Goal: Communication & Community: Ask a question

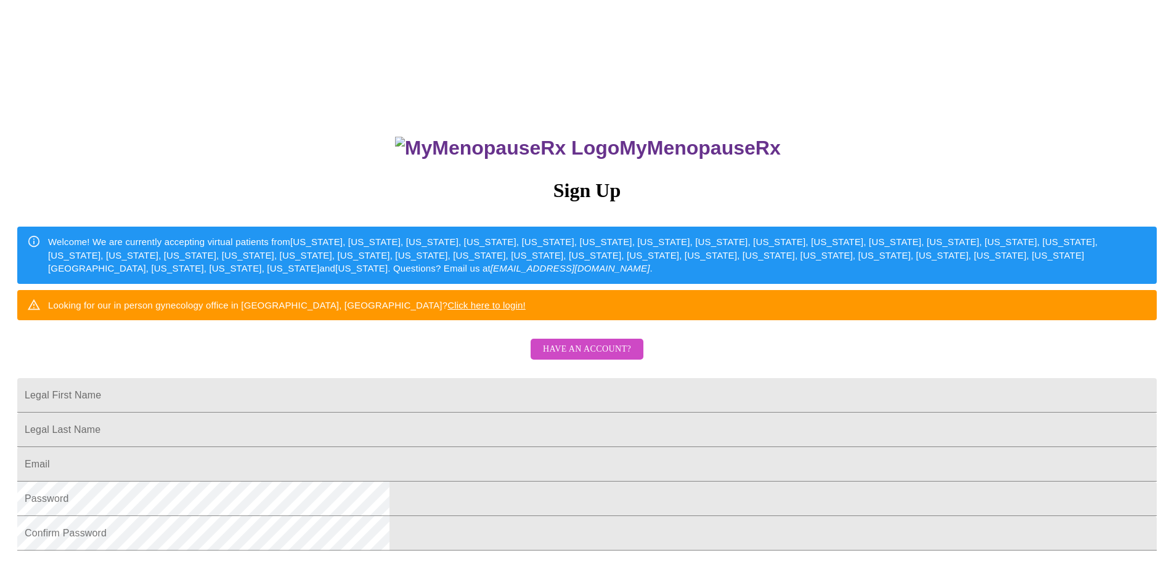
click at [591, 357] on span "Have an account?" at bounding box center [587, 349] width 88 height 15
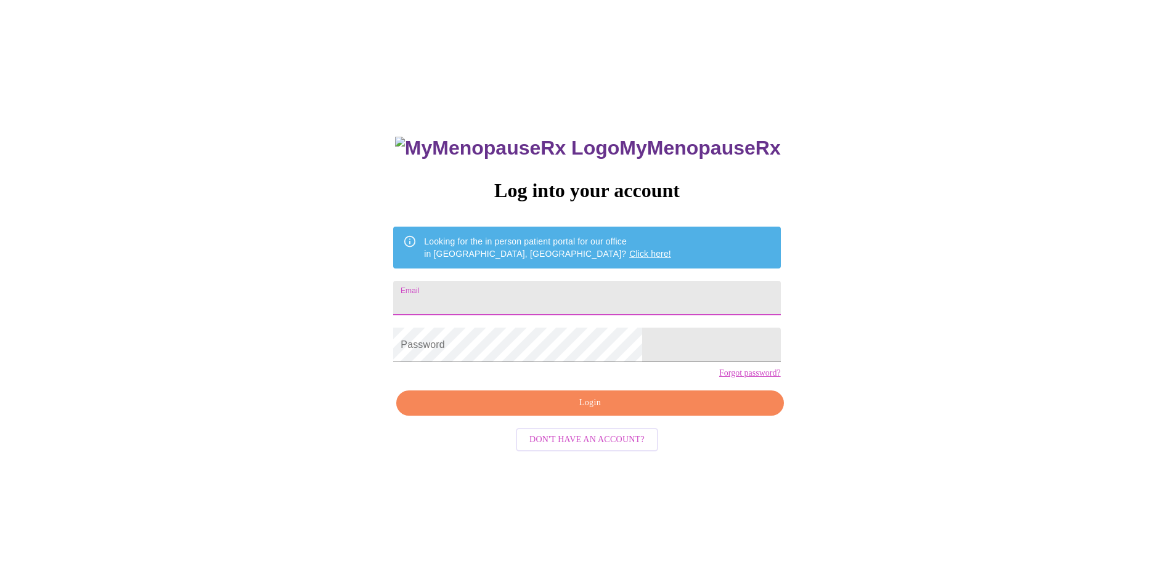
click at [498, 283] on input "Email" at bounding box center [586, 298] width 387 height 35
type input "[EMAIL_ADDRESS][DOMAIN_NAME]"
click at [607, 411] on span "Login" at bounding box center [589, 403] width 359 height 15
click at [719, 378] on link "Forgot password?" at bounding box center [750, 373] width 62 height 10
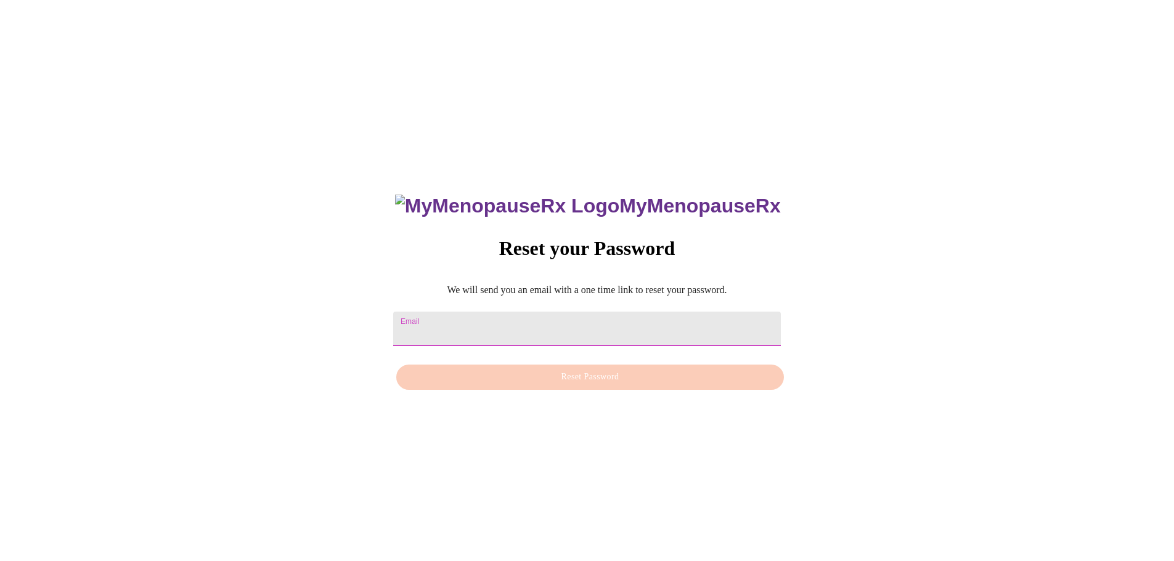
click at [512, 312] on input "Email" at bounding box center [586, 329] width 387 height 35
type input "[EMAIL_ADDRESS][DOMAIN_NAME]"
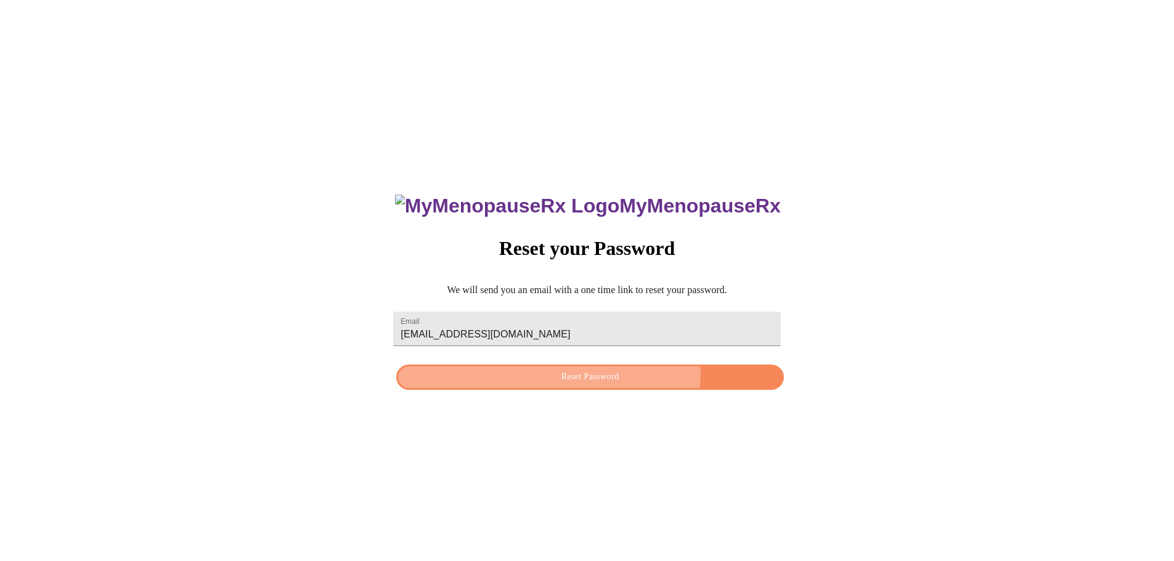
click at [557, 374] on span "Reset Password" at bounding box center [589, 377] width 359 height 15
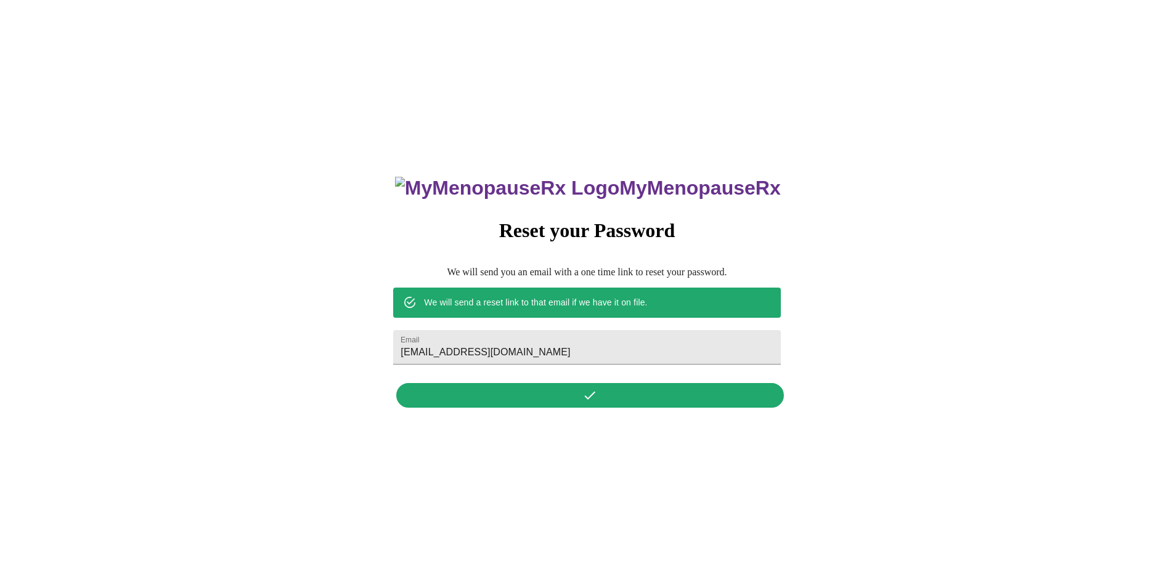
click at [673, 396] on div "MyMenopauseRx Reset your Password We will send you an email with a one time lin…" at bounding box center [587, 285] width 412 height 256
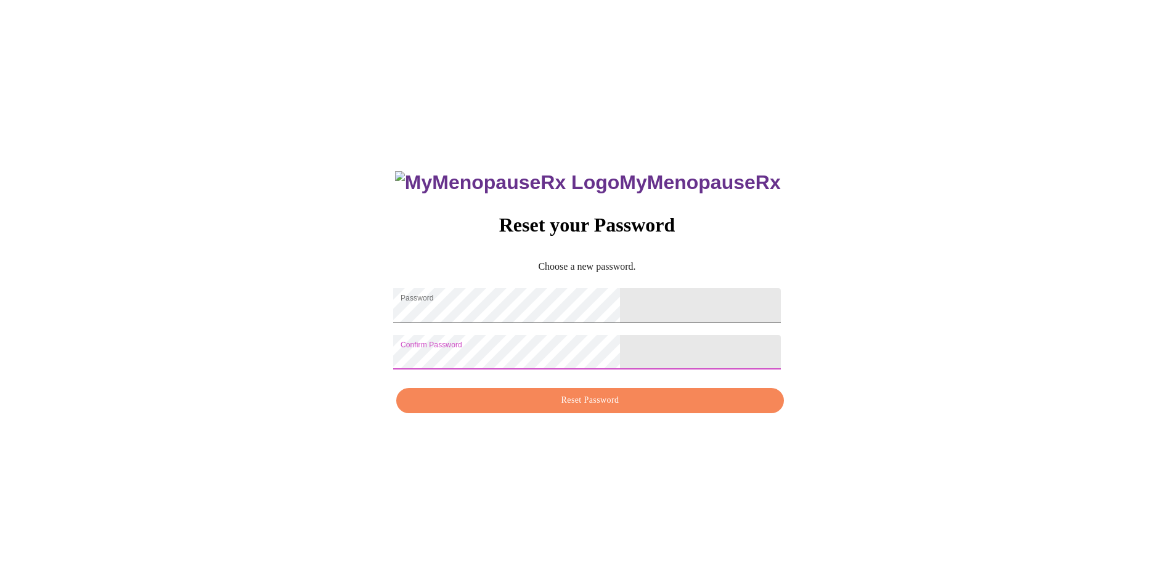
click at [567, 409] on span "Reset Password" at bounding box center [589, 400] width 359 height 15
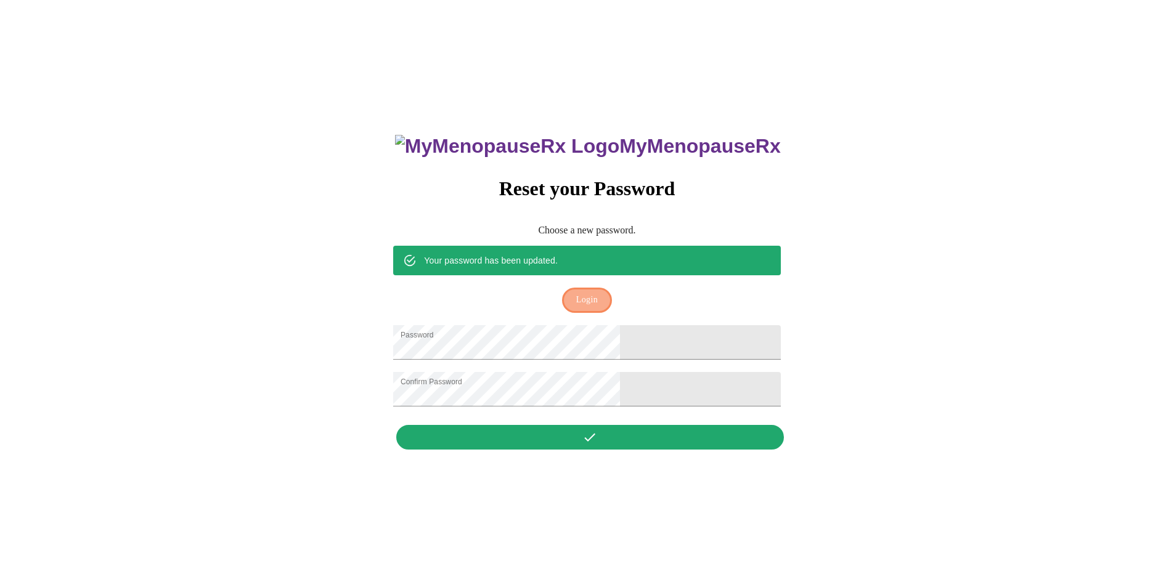
click at [589, 293] on span "Login" at bounding box center [587, 300] width 22 height 15
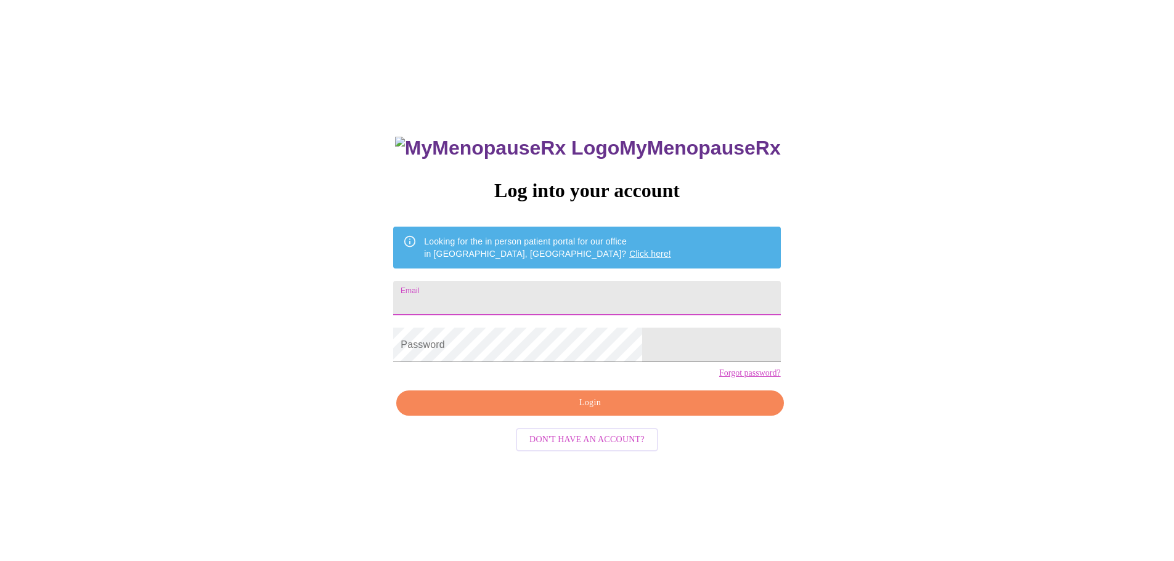
click at [536, 287] on input "Email" at bounding box center [586, 298] width 387 height 35
type input "[EMAIL_ADDRESS][DOMAIN_NAME]"
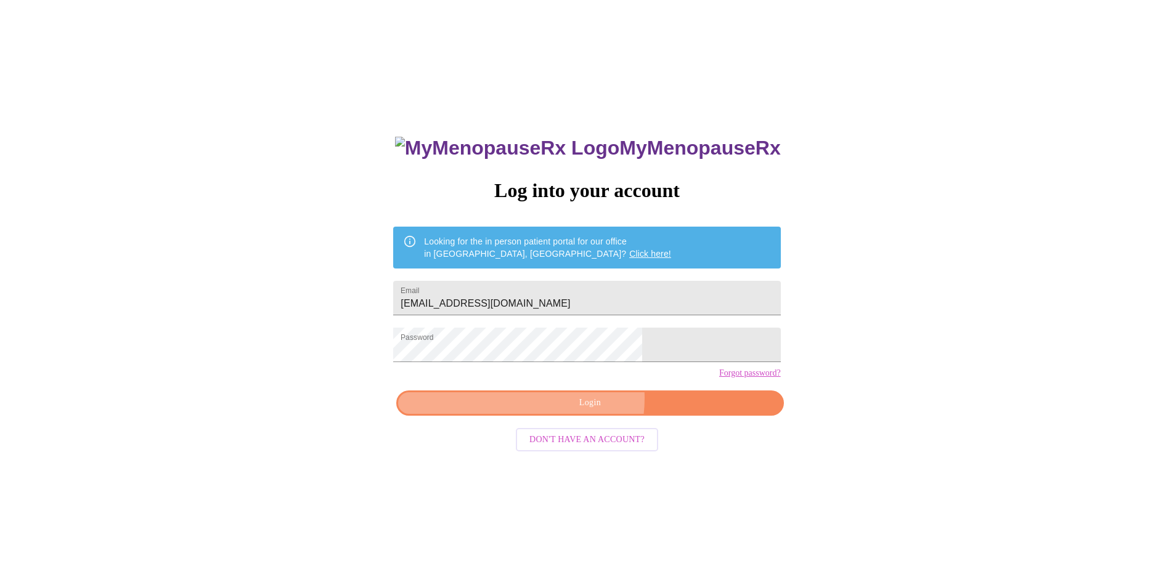
click at [571, 411] on span "Login" at bounding box center [589, 403] width 359 height 15
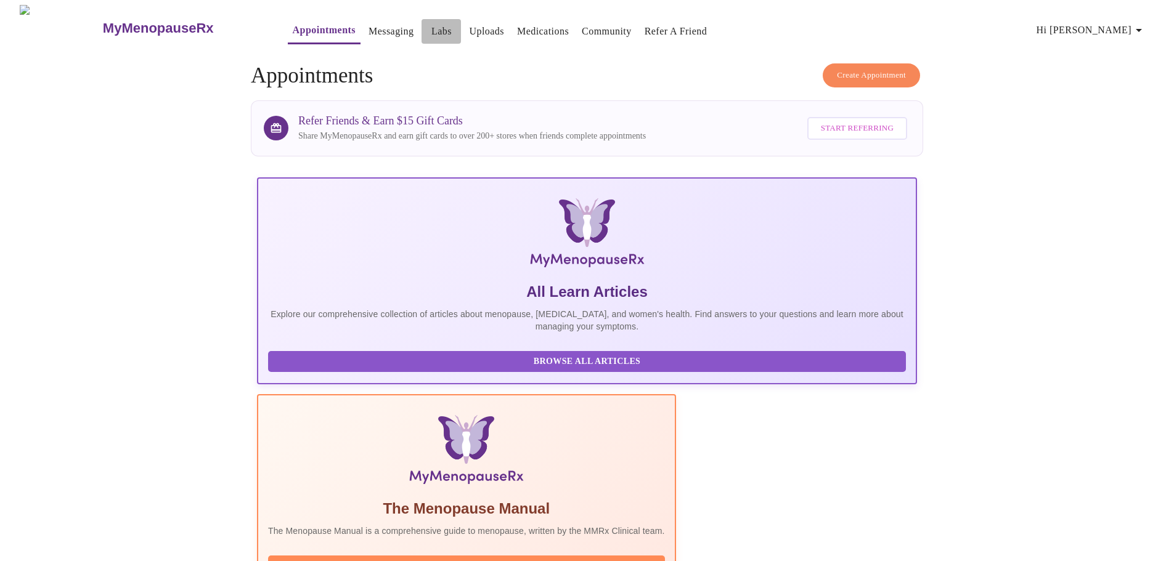
click at [431, 23] on link "Labs" at bounding box center [441, 31] width 20 height 17
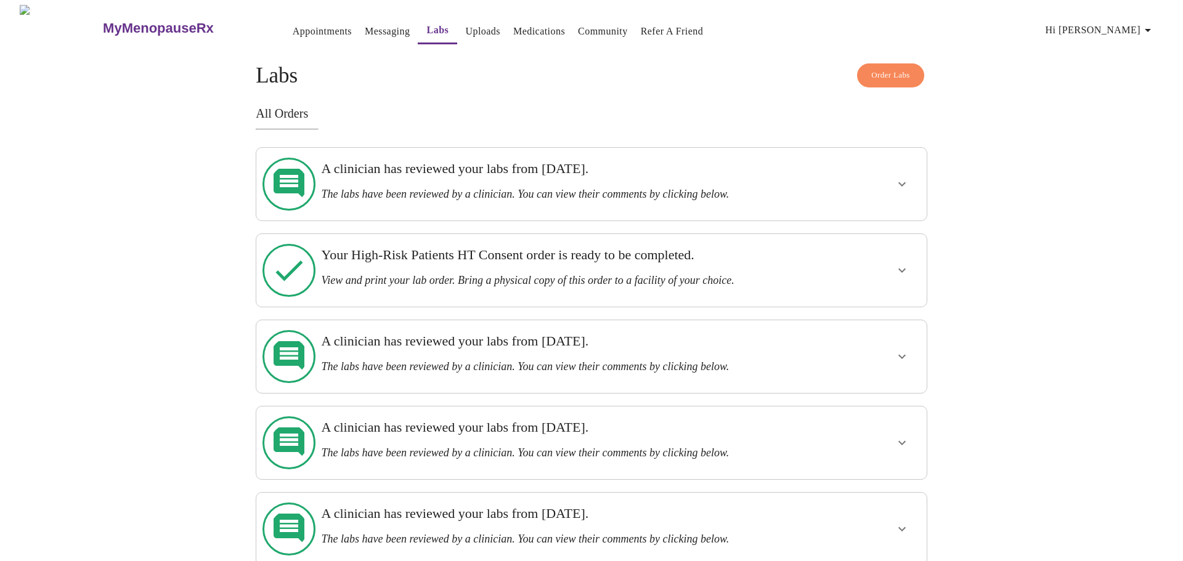
click at [288, 107] on h3 "All Orders" at bounding box center [592, 114] width 672 height 14
click at [370, 23] on link "Messaging" at bounding box center [387, 31] width 45 height 17
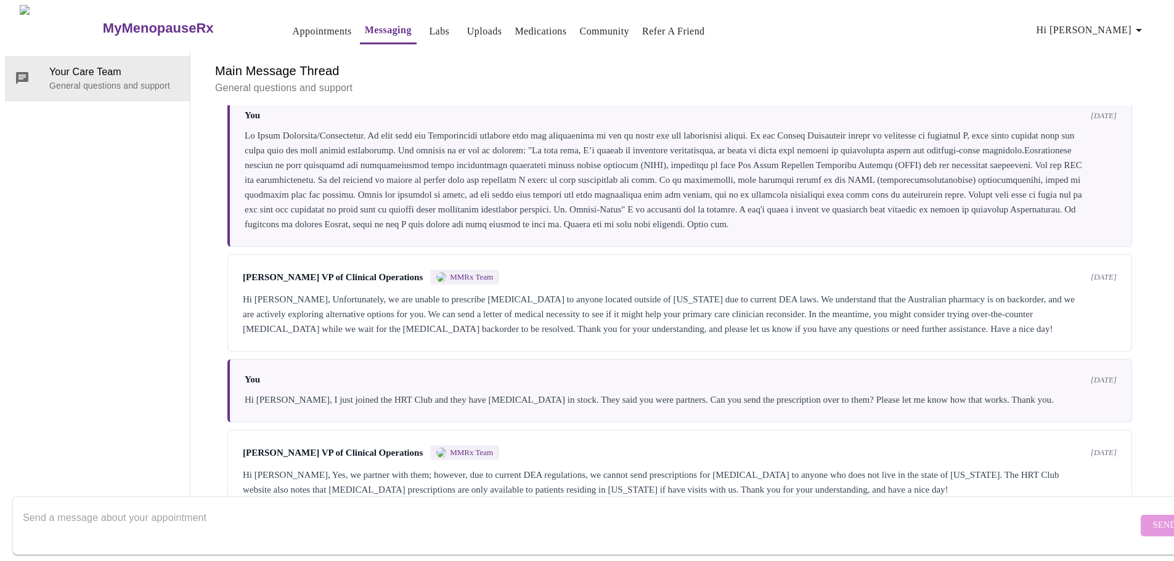
click at [429, 33] on link "Labs" at bounding box center [439, 31] width 20 height 17
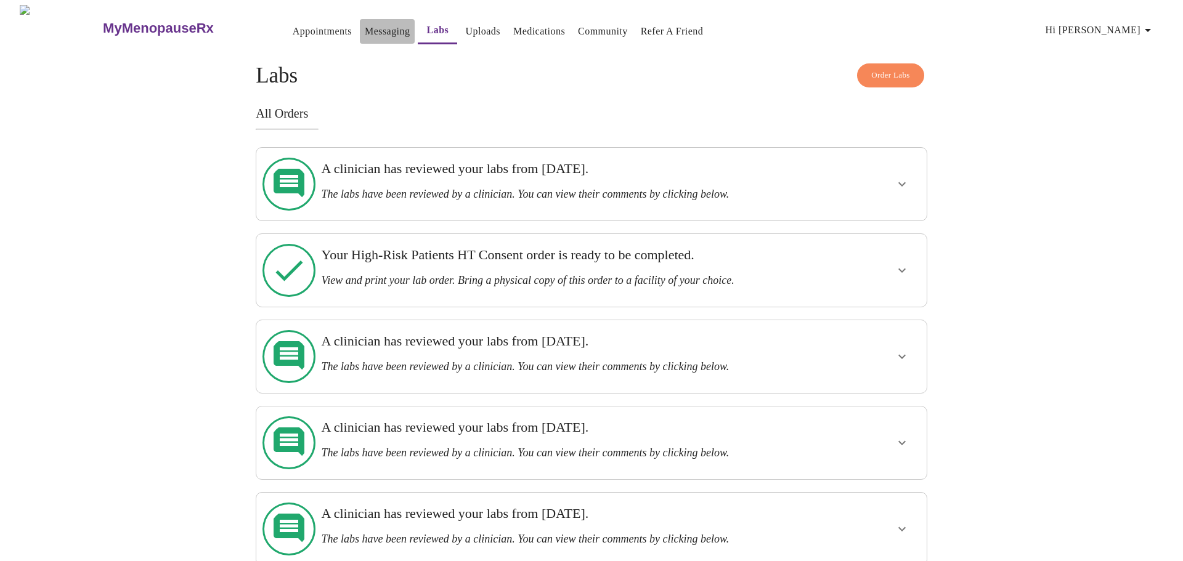
click at [365, 28] on link "Messaging" at bounding box center [387, 31] width 45 height 17
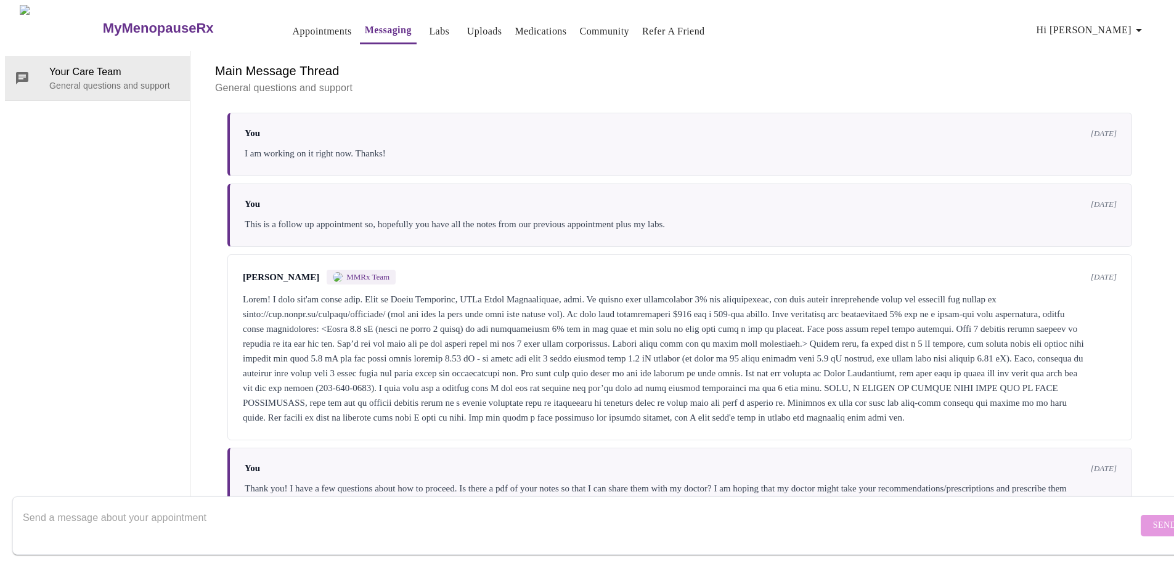
scroll to position [516, 0]
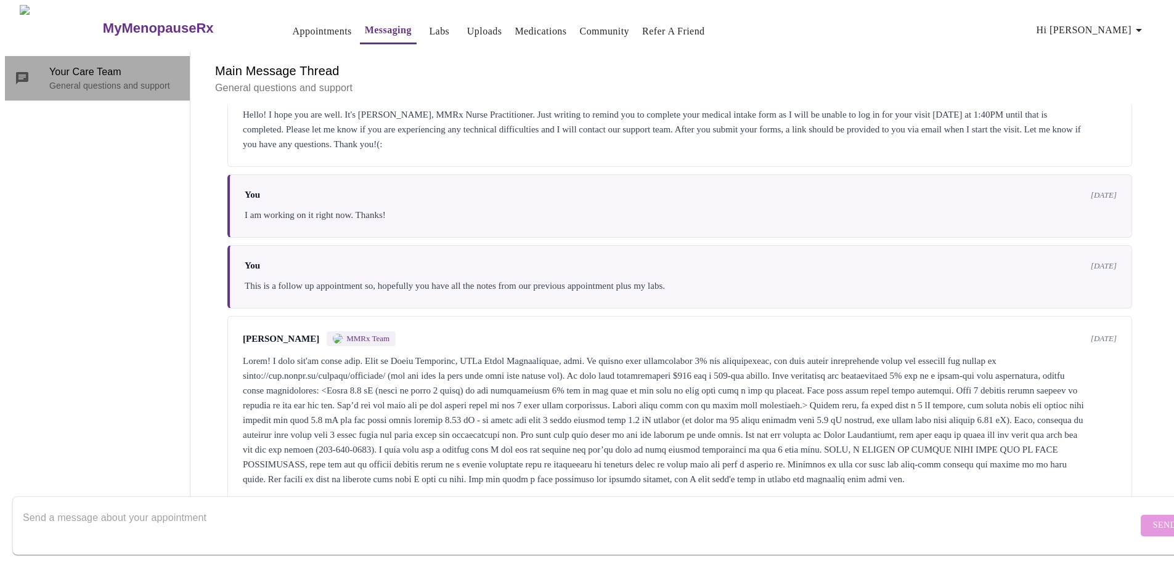
click at [94, 65] on span "Your Care Team" at bounding box center [114, 72] width 131 height 15
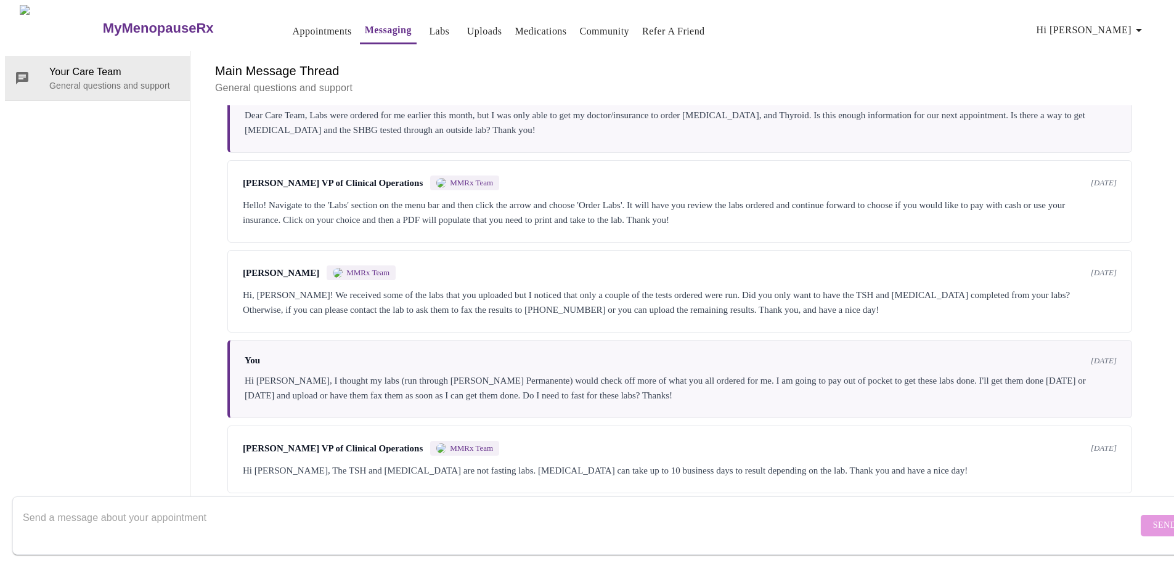
scroll to position [0, 0]
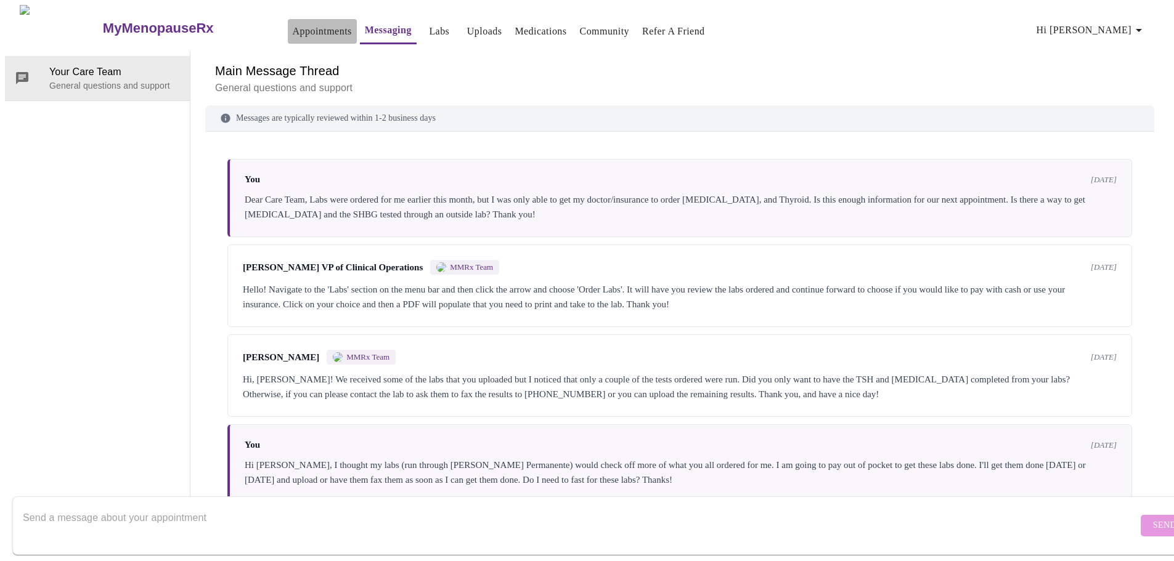
click at [296, 23] on link "Appointments" at bounding box center [322, 31] width 59 height 17
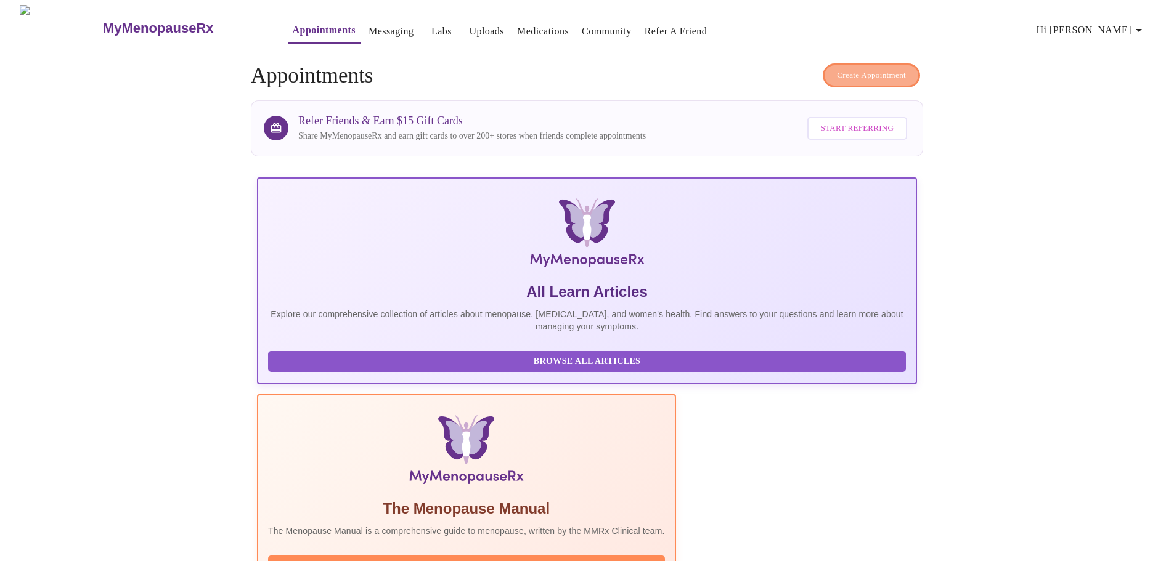
click at [876, 69] on span "Create Appointment" at bounding box center [871, 75] width 69 height 14
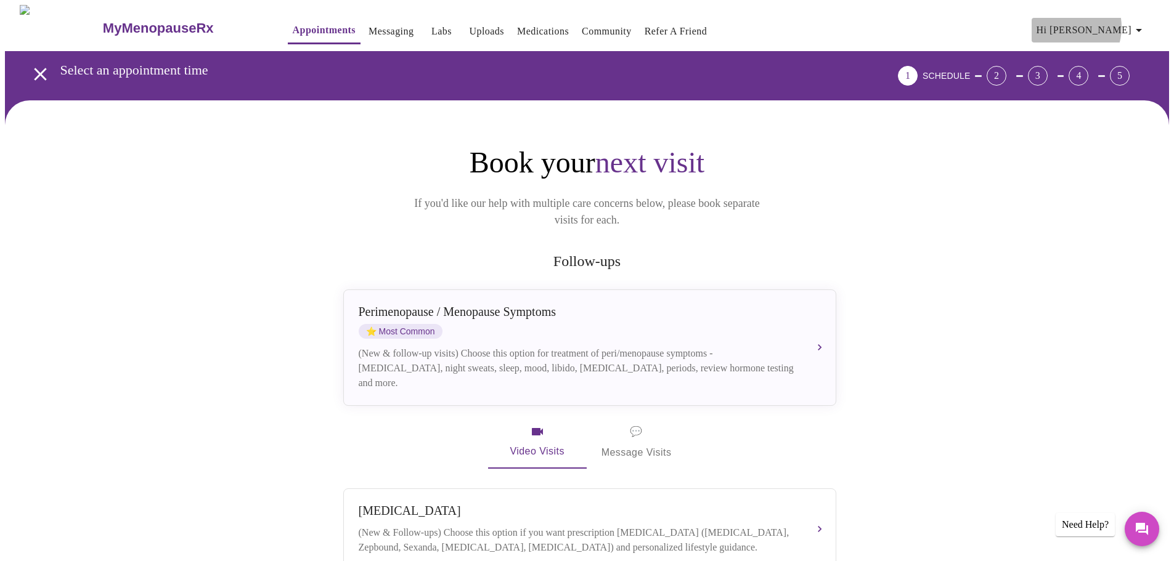
click at [1100, 22] on span "Hi [PERSON_NAME]" at bounding box center [1091, 30] width 110 height 17
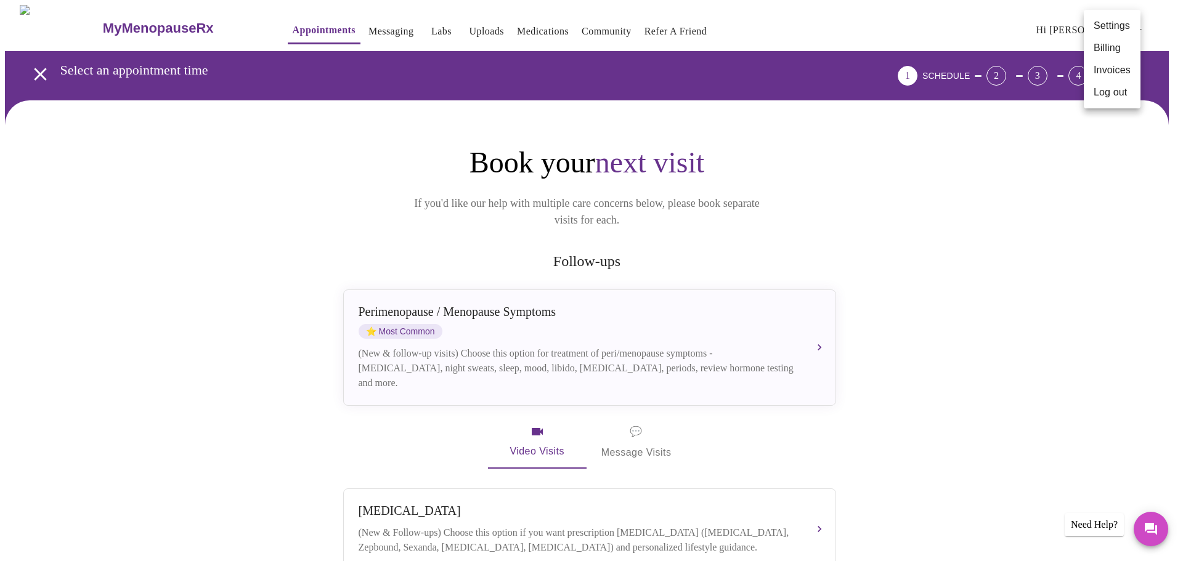
click at [362, 24] on div at bounding box center [591, 280] width 1183 height 561
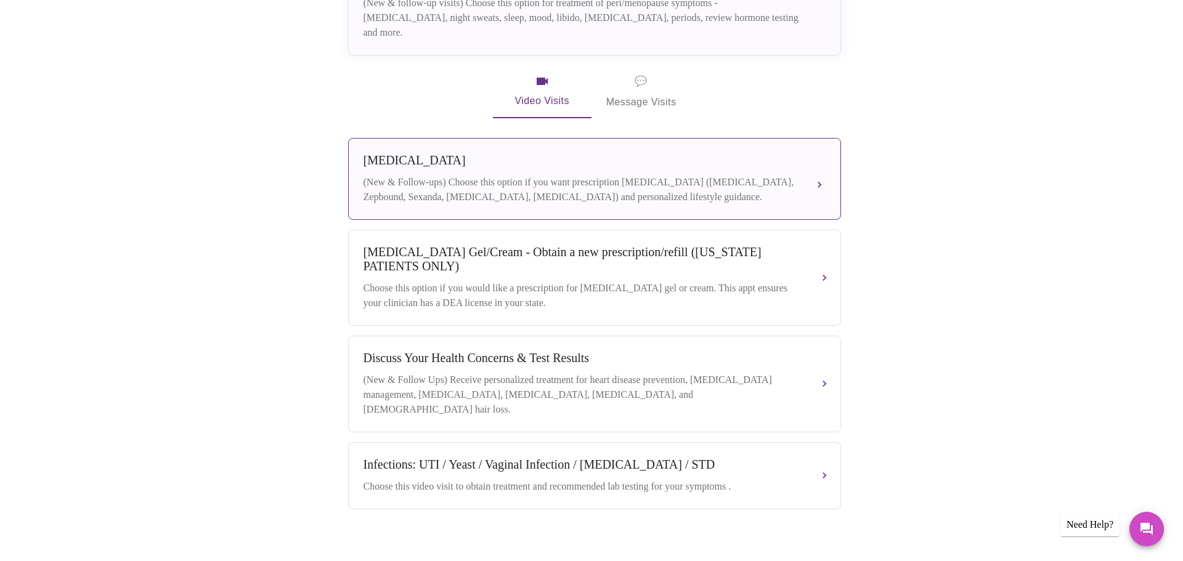
scroll to position [353, 0]
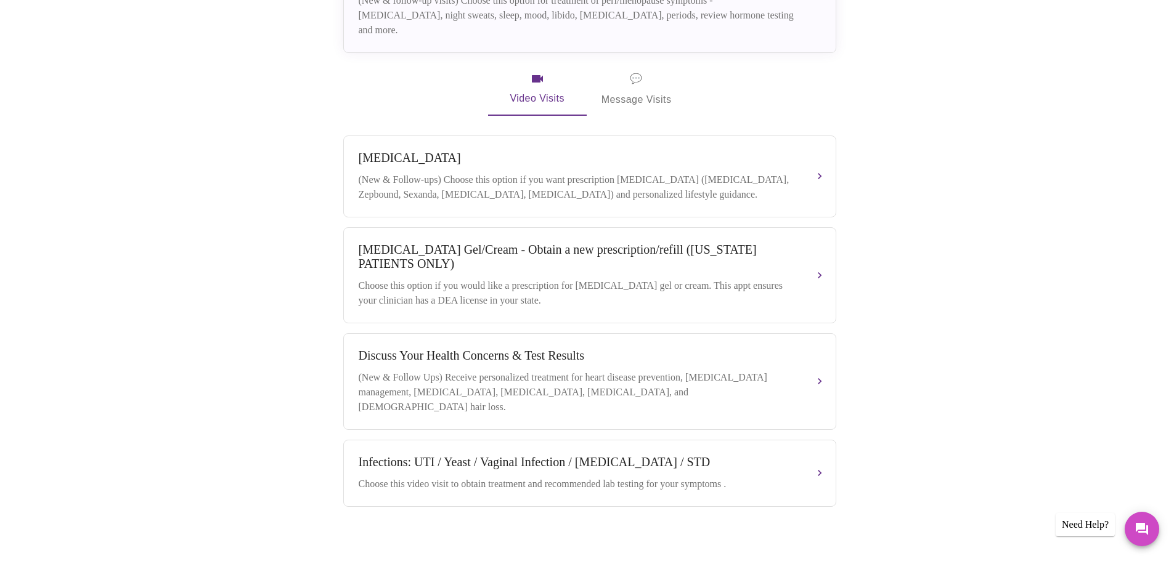
click at [1092, 522] on div "Need Help?" at bounding box center [1084, 524] width 59 height 23
click at [1136, 524] on icon "Messages" at bounding box center [1142, 529] width 12 height 12
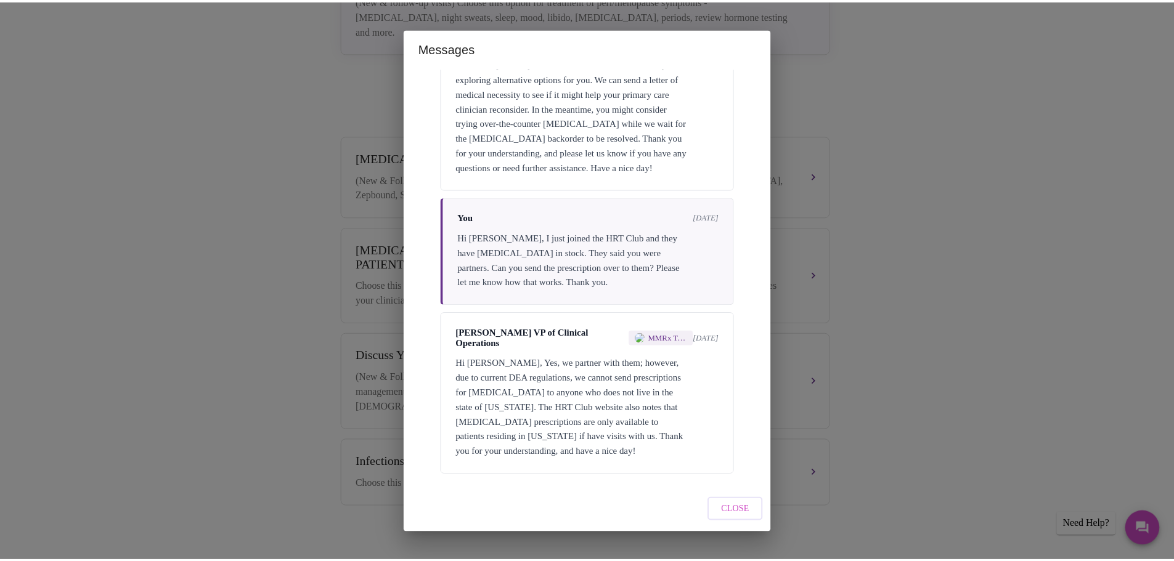
scroll to position [2726, 0]
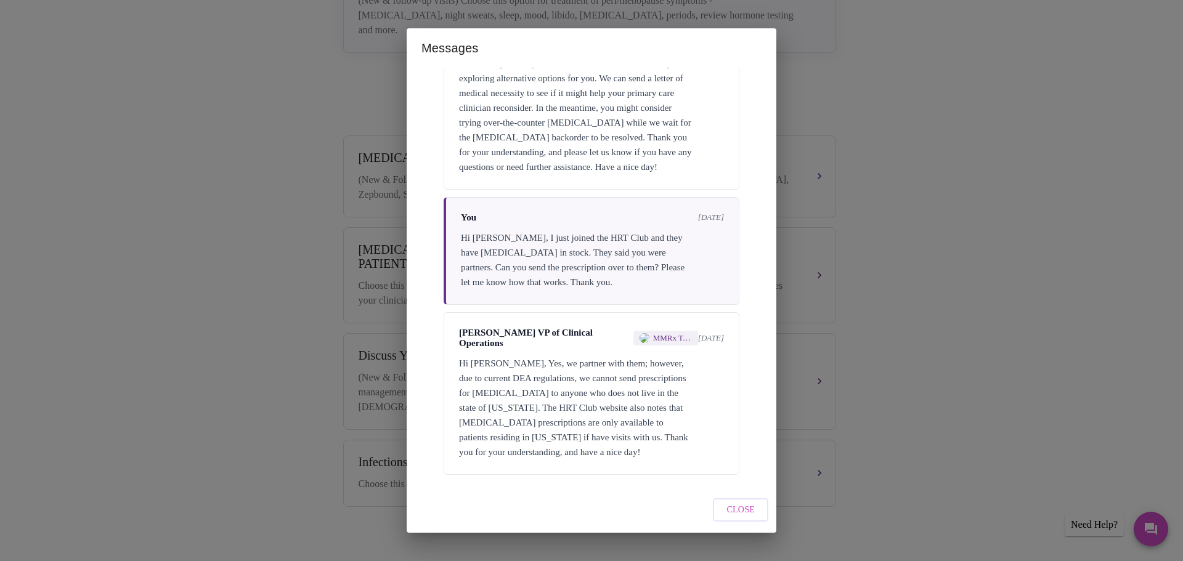
click at [134, 208] on div "Messages Messages are typically reviewed within 1-2 business days You [DATE] De…" at bounding box center [591, 280] width 1183 height 561
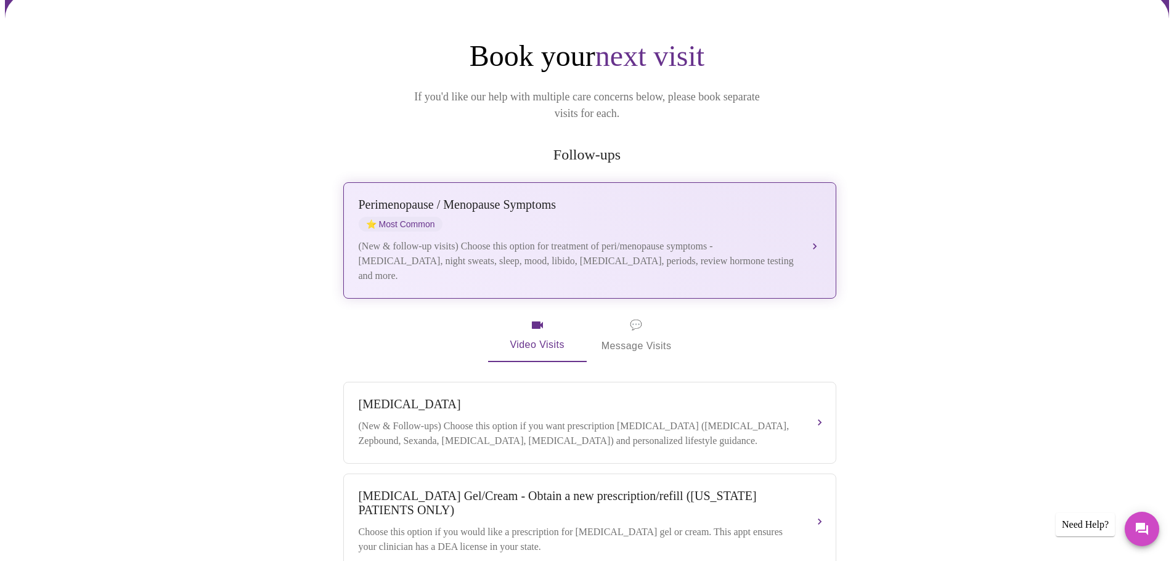
scroll to position [0, 0]
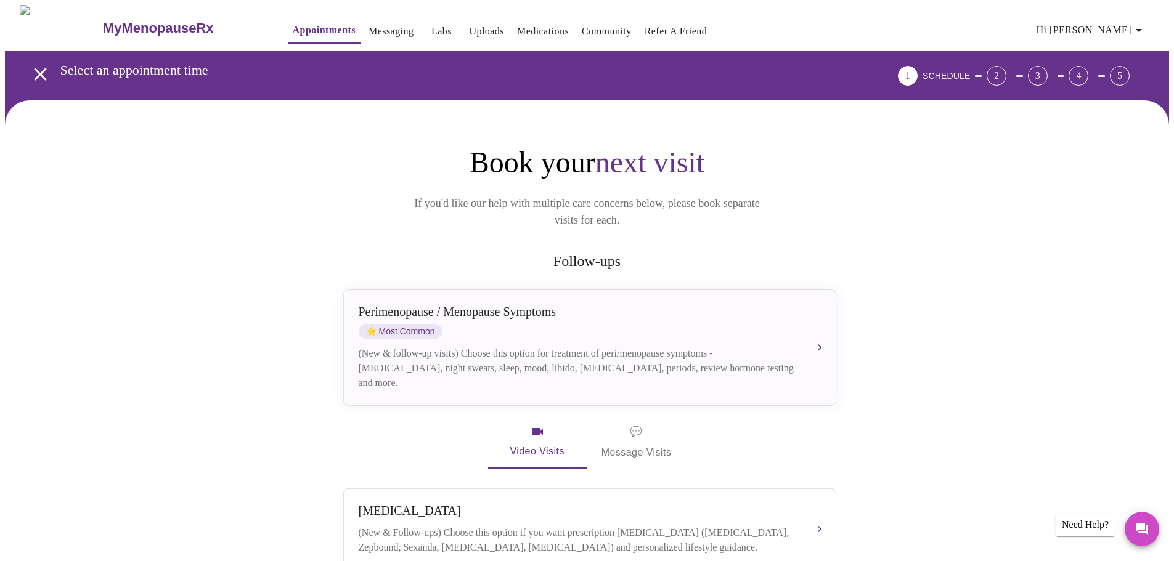
click at [635, 426] on span "💬 Message Visits" at bounding box center [636, 442] width 70 height 38
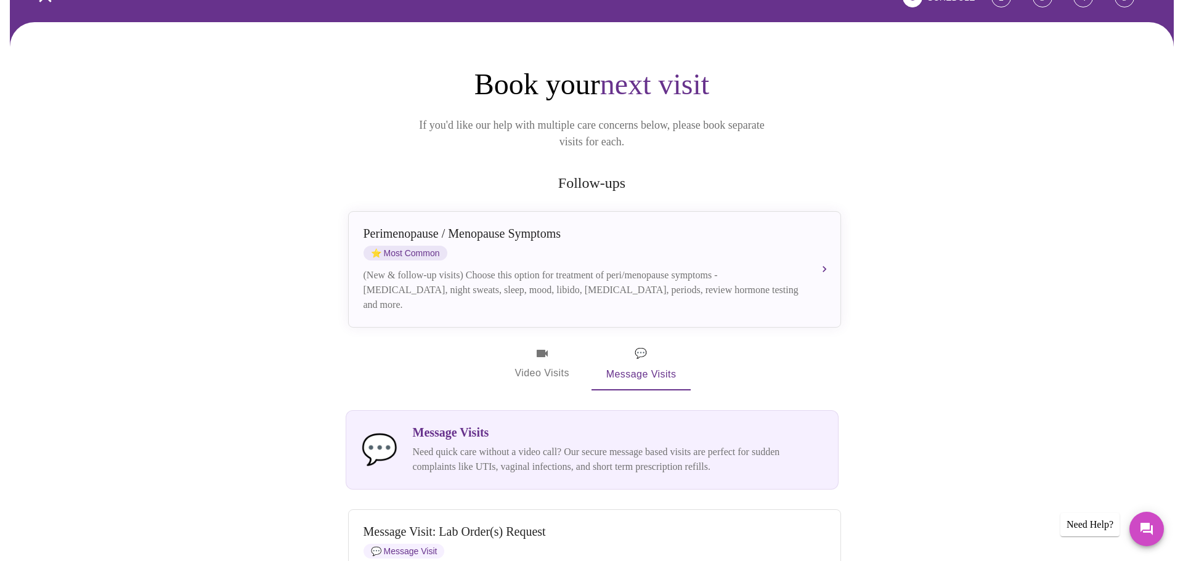
scroll to position [123, 0]
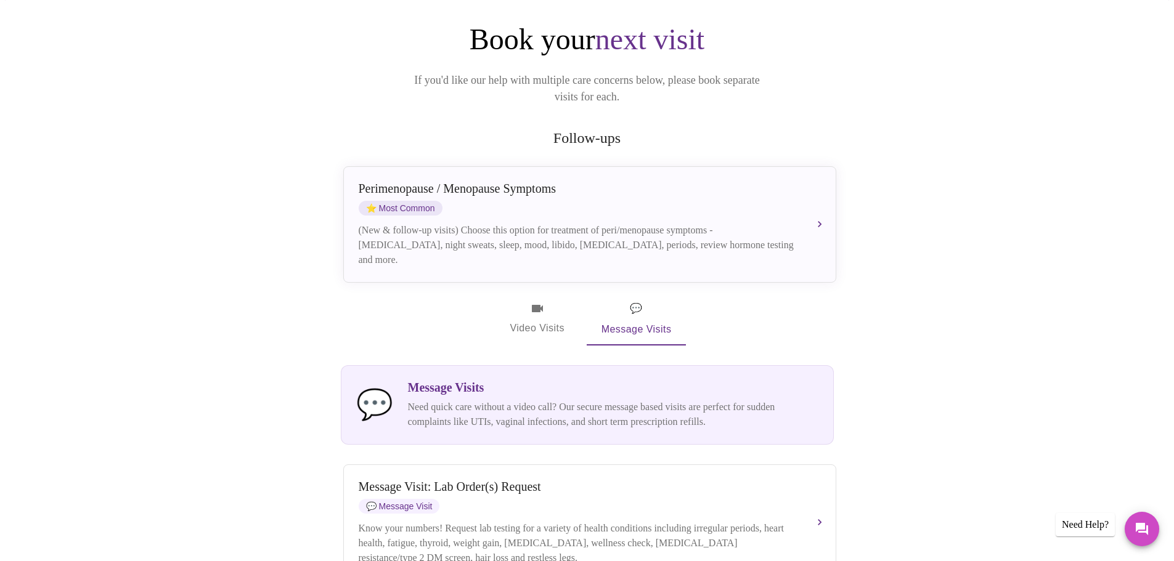
click at [1089, 529] on div "Need Help?" at bounding box center [1084, 524] width 59 height 23
click at [1146, 524] on icon "Messages" at bounding box center [1141, 529] width 15 height 15
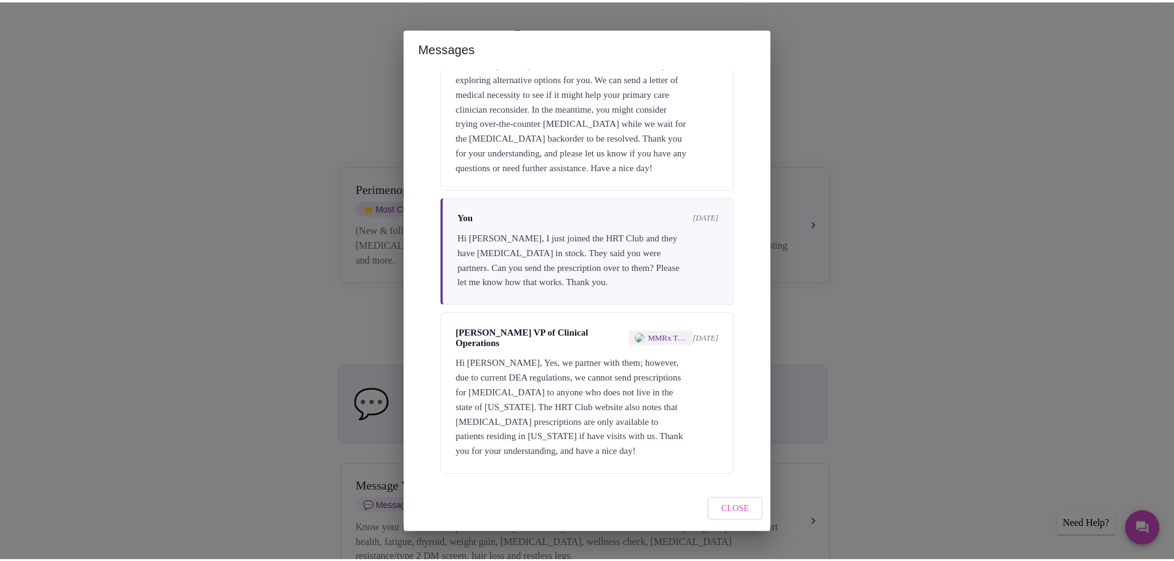
scroll to position [2726, 0]
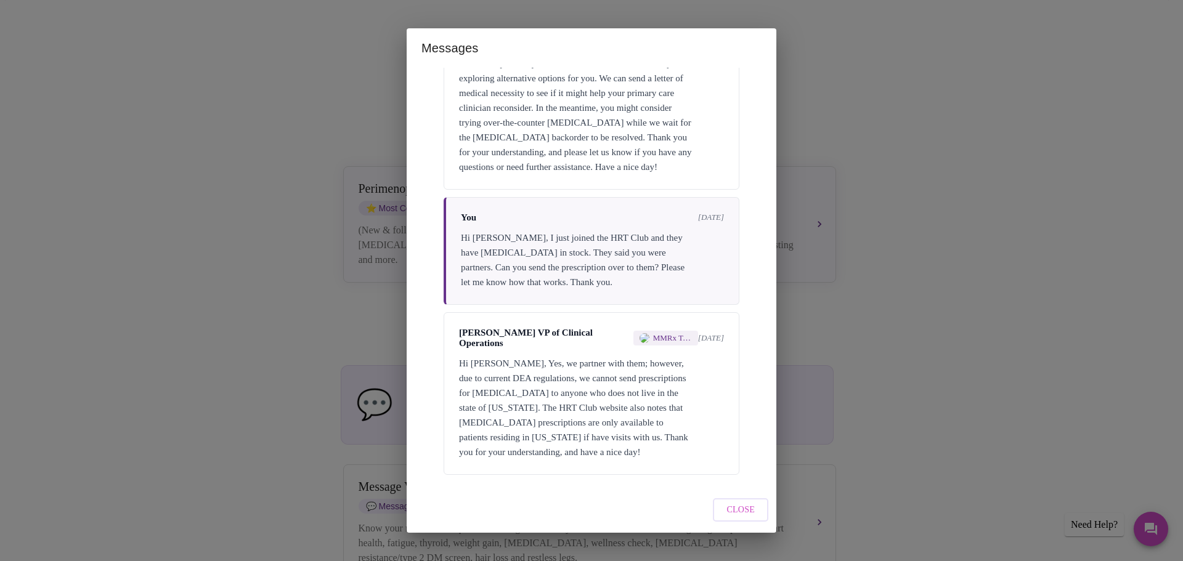
click at [728, 504] on span "Close" at bounding box center [740, 510] width 28 height 15
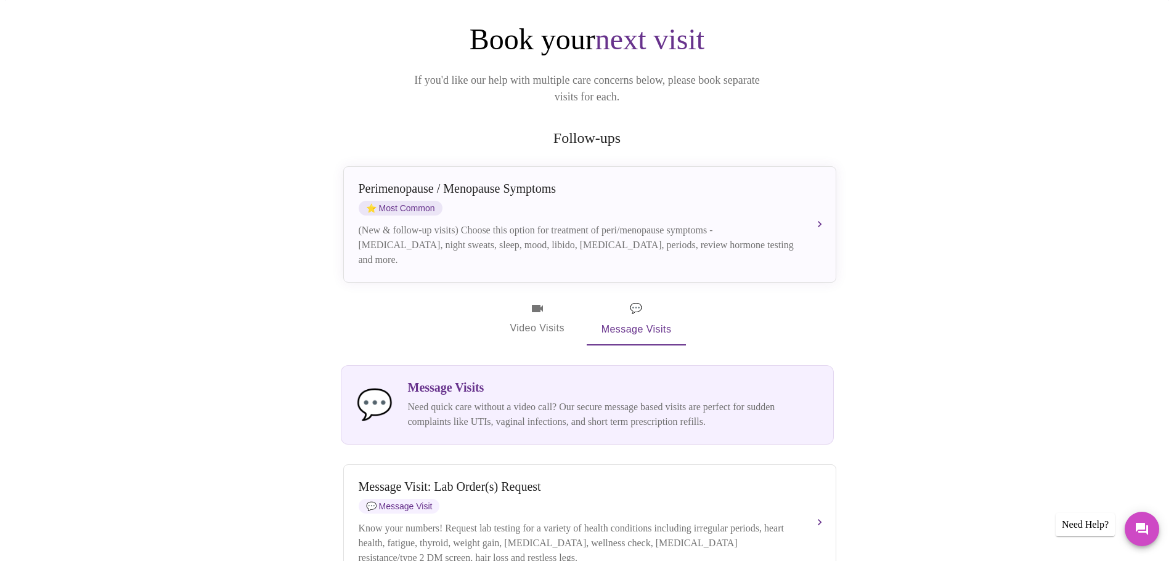
scroll to position [0, 0]
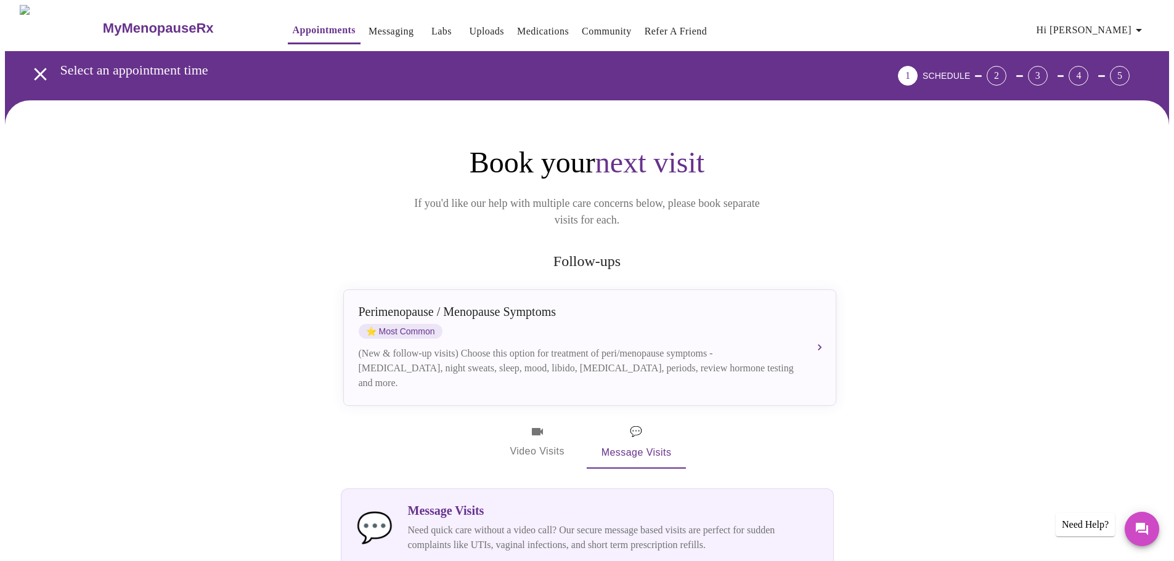
click at [368, 23] on link "Messaging" at bounding box center [390, 31] width 45 height 17
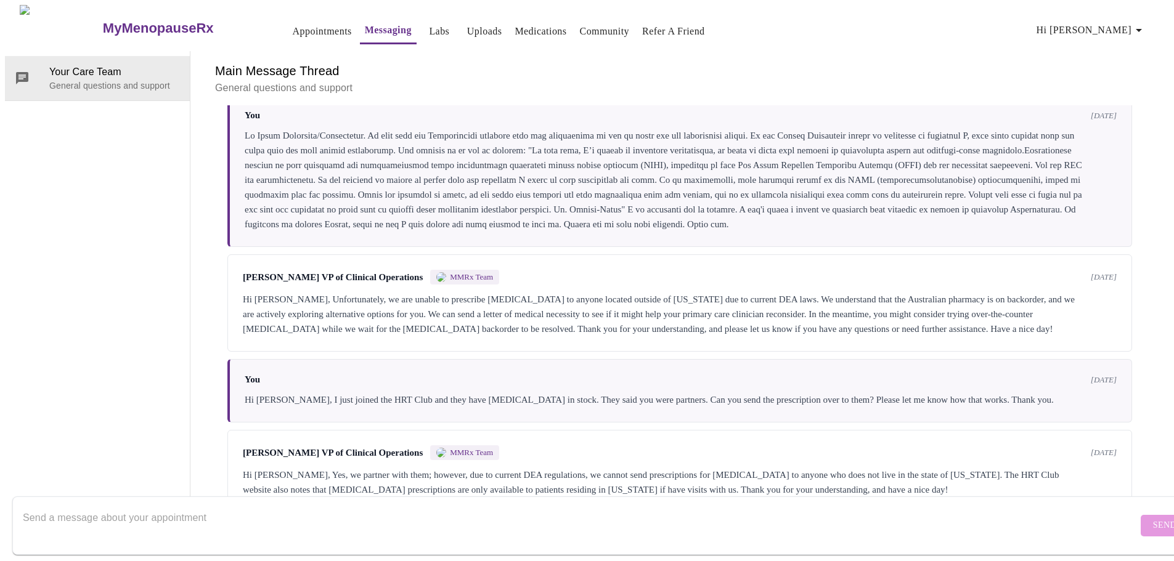
scroll to position [1193, 0]
click at [86, 506] on textarea "Send a message about your appointment" at bounding box center [580, 525] width 1115 height 39
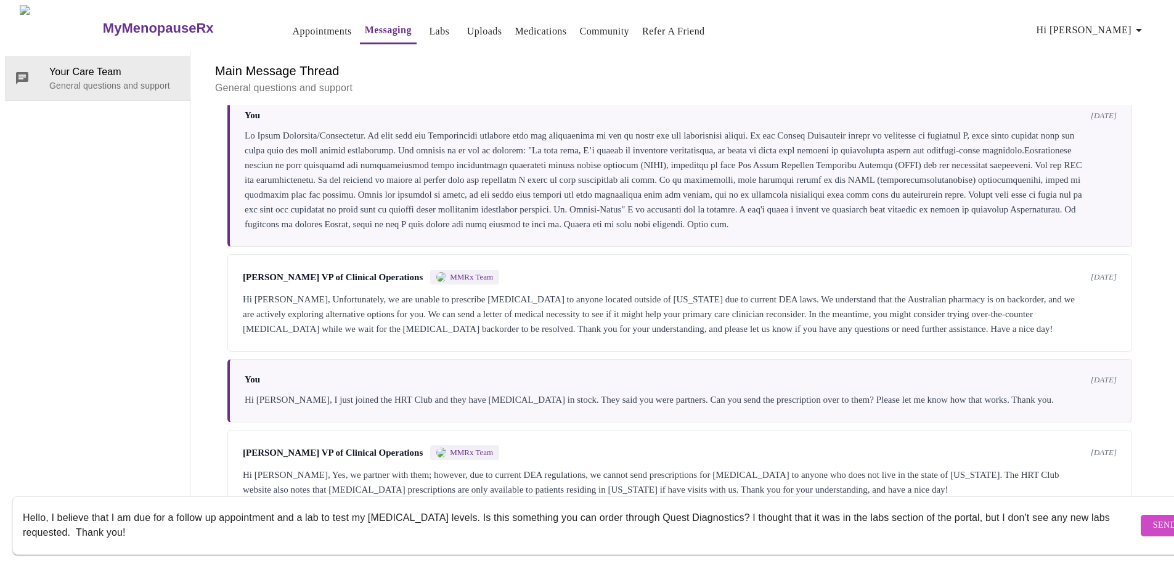
type textarea "Hello, I believe that I am due for a follow up appointment and a lab to test my…"
click at [1153, 518] on span "Send" at bounding box center [1164, 525] width 23 height 15
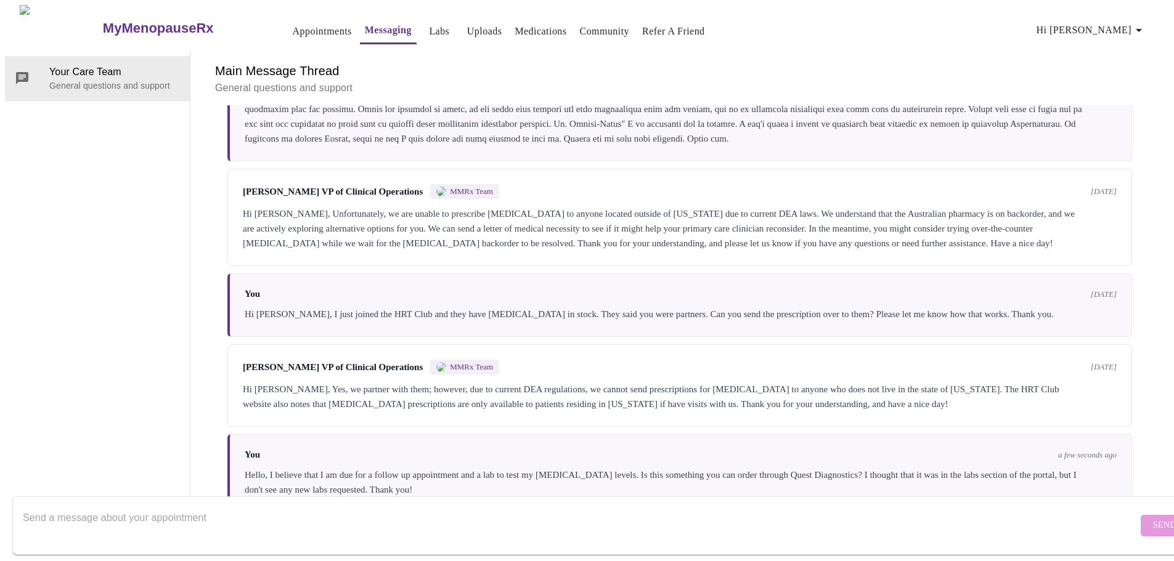
scroll to position [1282, 0]
click at [139, 506] on textarea "Send a message about your appointment" at bounding box center [580, 525] width 1115 height 39
type textarea "I also need to re-order my [MEDICAL_DATA] cream. Can I get a refill, I am almos…"
click at [1153, 518] on span "Send" at bounding box center [1164, 525] width 23 height 15
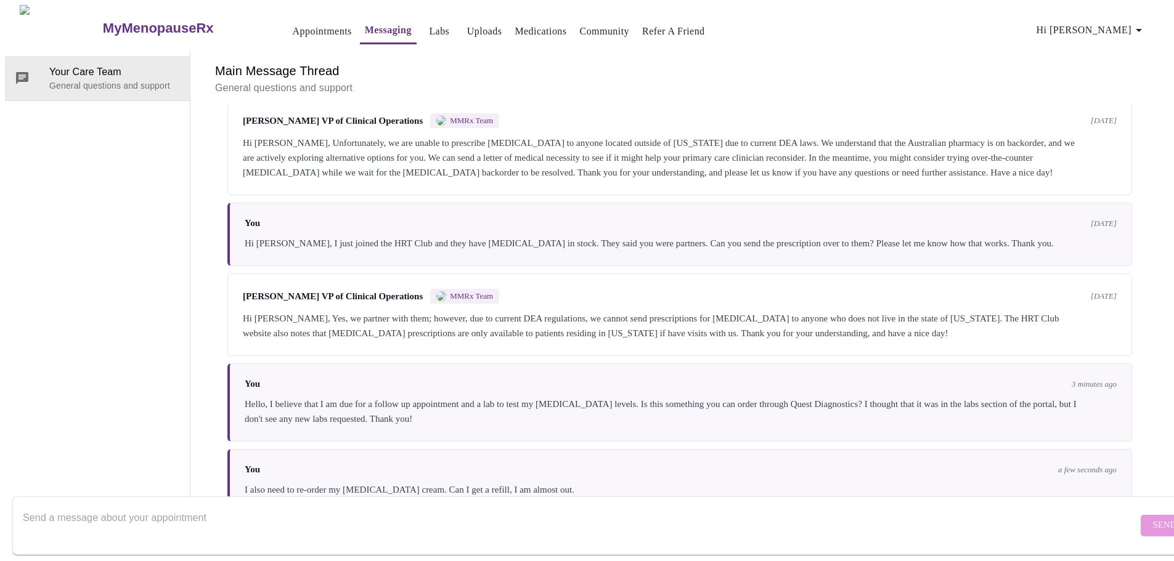
scroll to position [1357, 0]
